Goal: Book appointment/travel/reservation

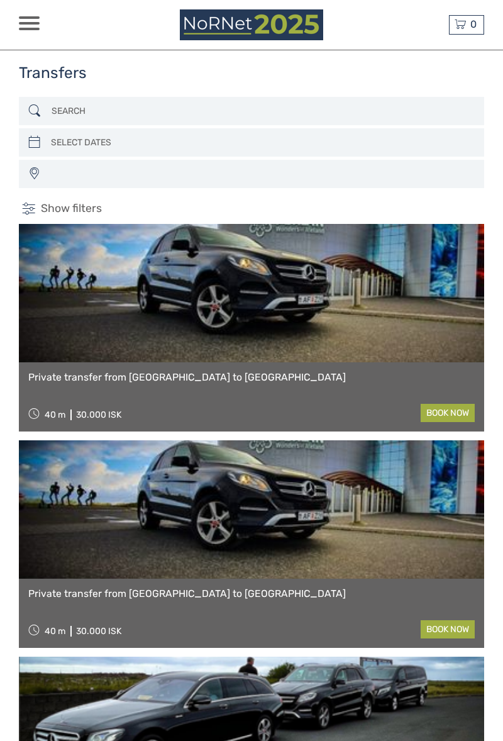
select select
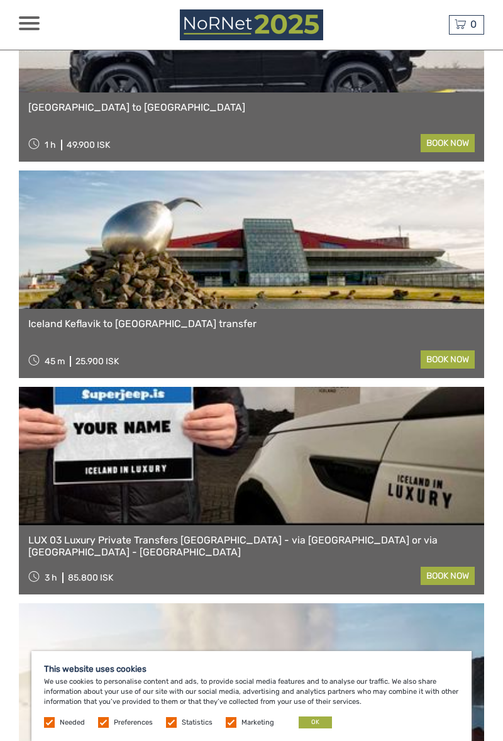
scroll to position [2215, 0]
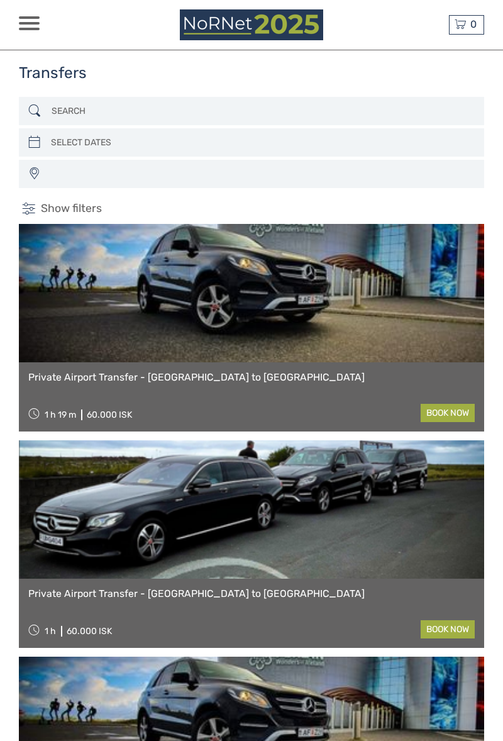
select select
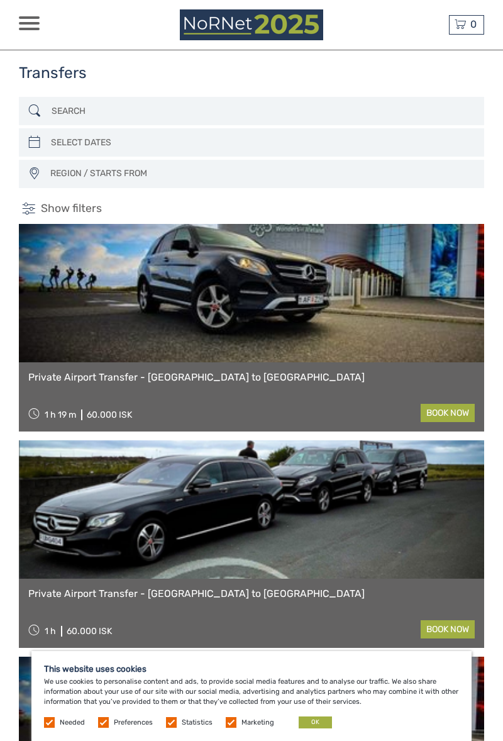
click at [79, 115] on input "search" at bounding box center [250, 111] width 407 height 21
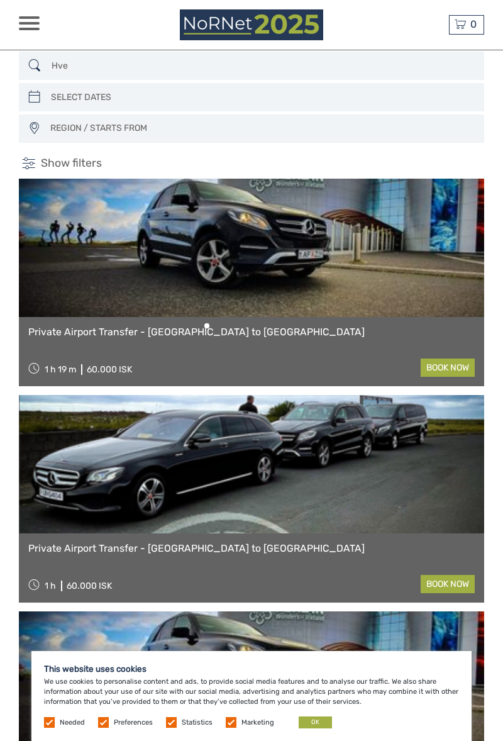
scroll to position [46, 0]
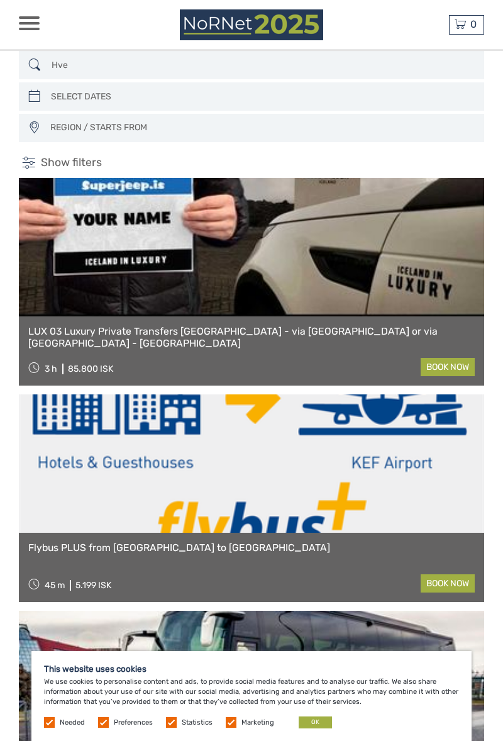
click at [80, 68] on input "Hve" at bounding box center [250, 65] width 407 height 21
type input "H"
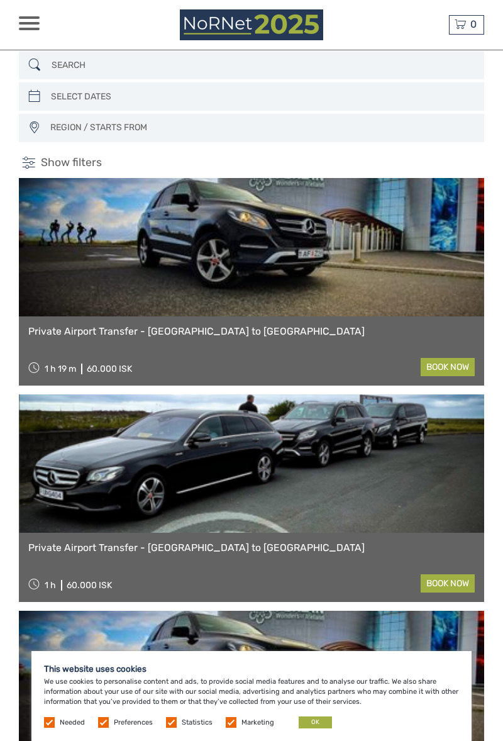
click at [58, 63] on input "search" at bounding box center [250, 65] width 407 height 21
click at [61, 64] on input "search" at bounding box center [250, 65] width 407 height 21
type input "HVERAGERÐI"
click at [74, 104] on input "search" at bounding box center [249, 96] width 407 height 21
type input "03/10/2025"
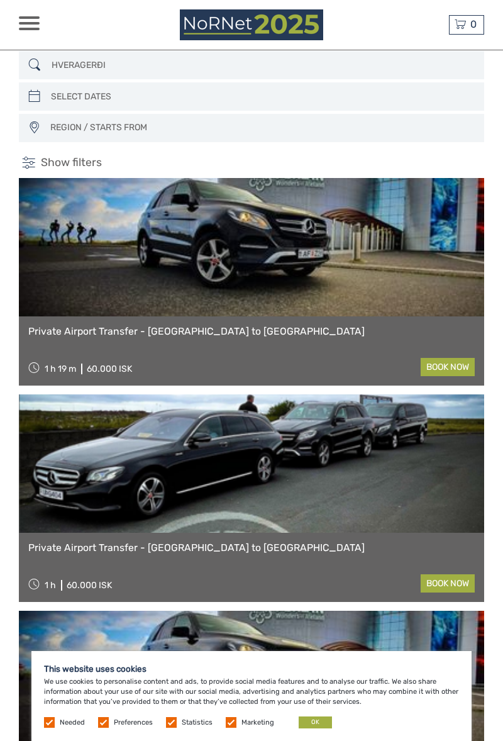
type input "03/10/2025"
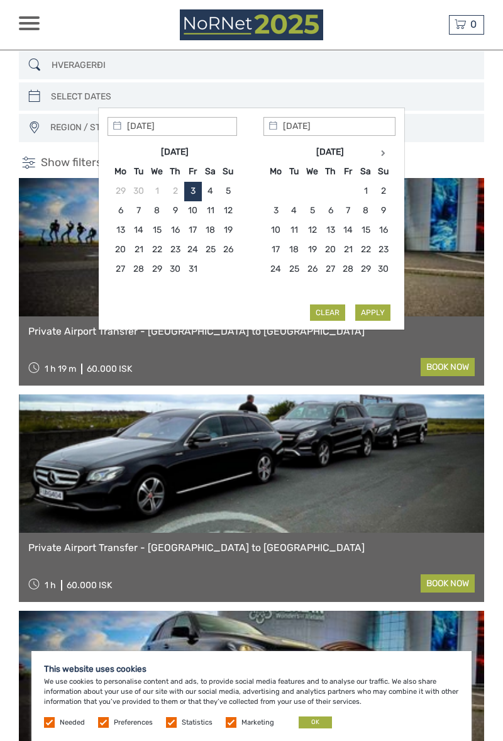
type input "04/10/2025"
type input "03/10/2025"
click at [58, 130] on span "REGION / STARTS FROM" at bounding box center [261, 128] width 433 height 20
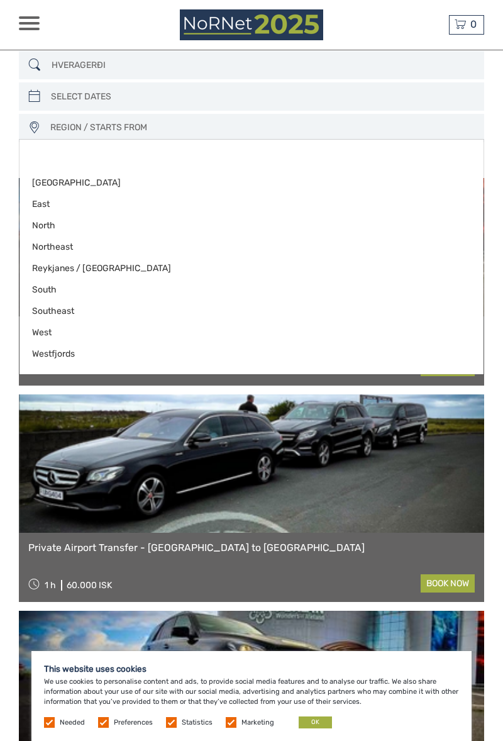
click at [62, 167] on ul "Capital Region East North Northeast Reykjanes / Keflavík South Southeast West W…" at bounding box center [251, 268] width 464 height 205
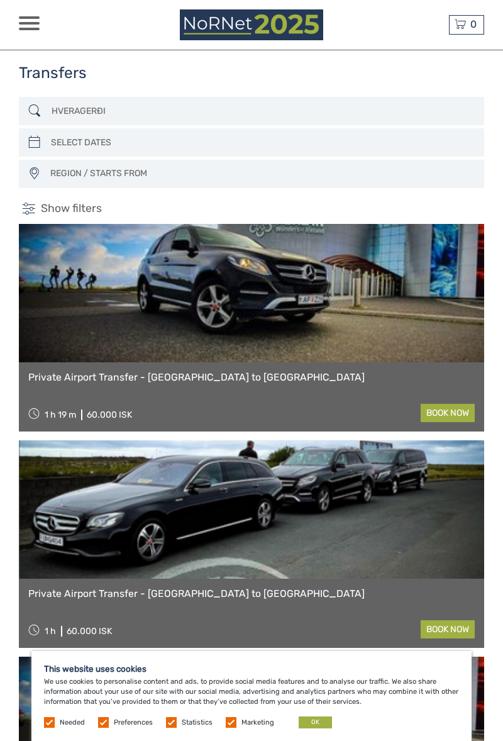
click at [145, 113] on input "HVERAGERÐI" at bounding box center [250, 111] width 407 height 21
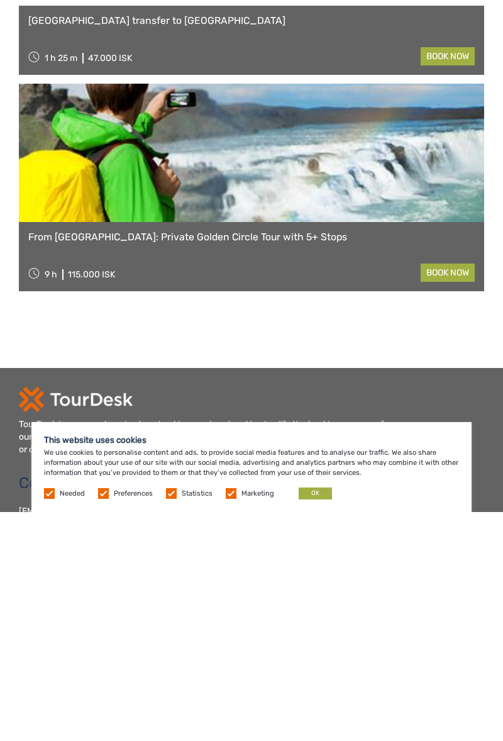
scroll to position [994, 0]
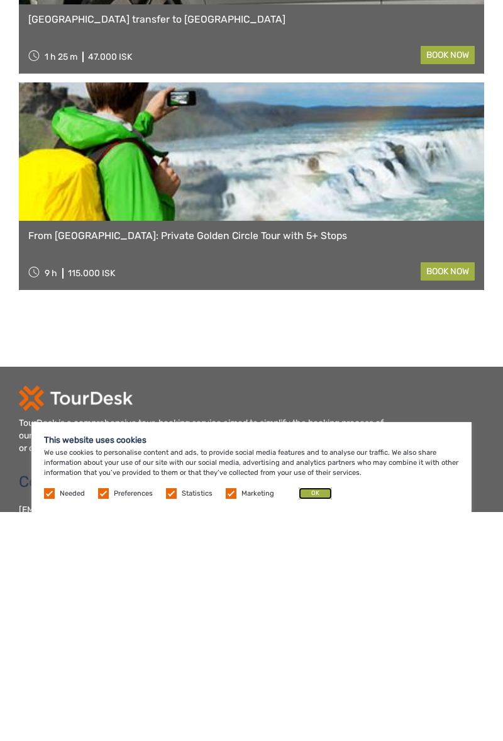
click at [311, 728] on button "OK" at bounding box center [315, 722] width 33 height 12
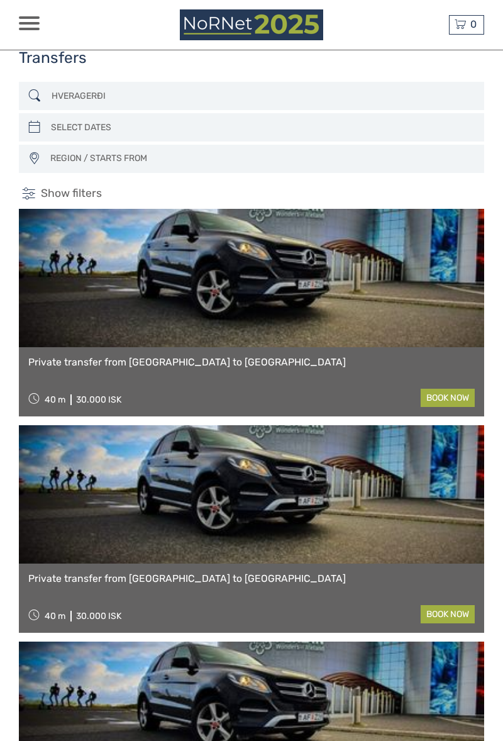
scroll to position [0, 0]
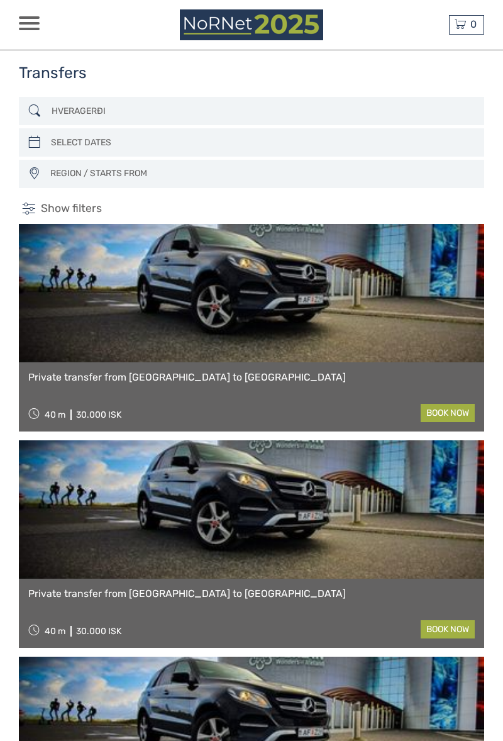
scroll to position [38, 0]
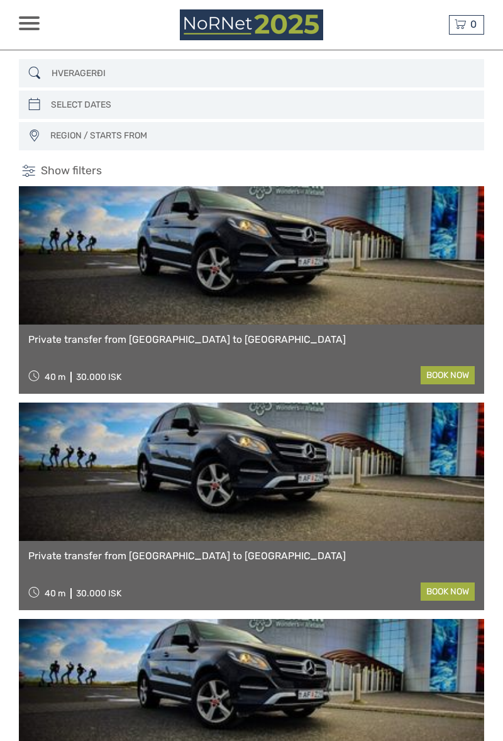
scroll to position [46, 0]
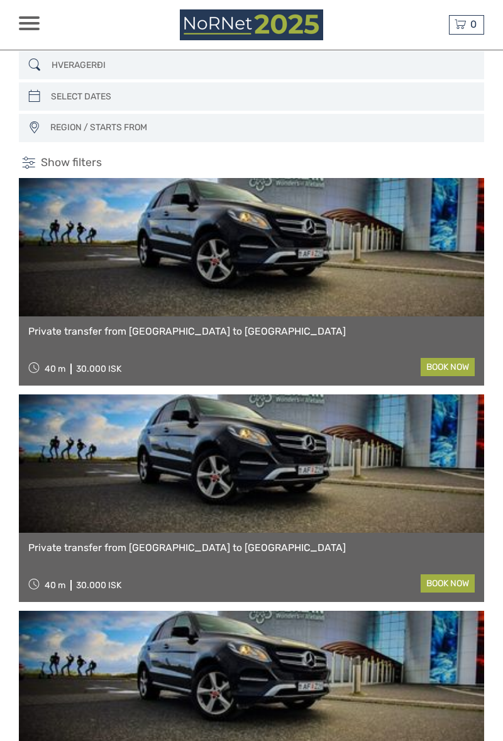
scroll to position [45, 0]
